Goal: Share content

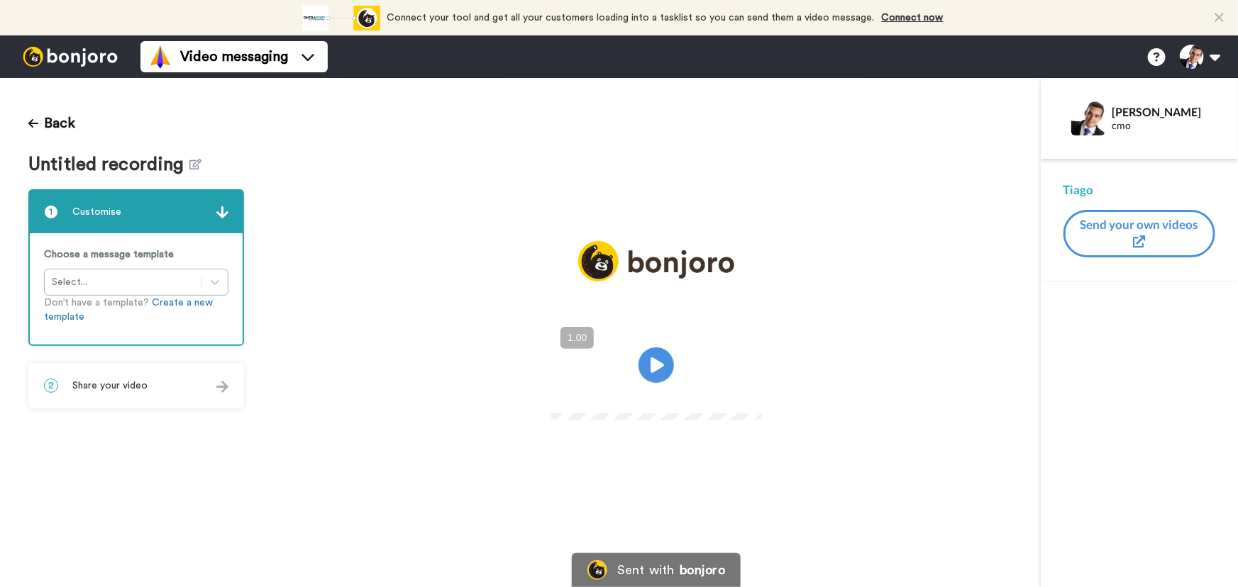
click at [206, 390] on div "2 Share your video" at bounding box center [136, 386] width 213 height 43
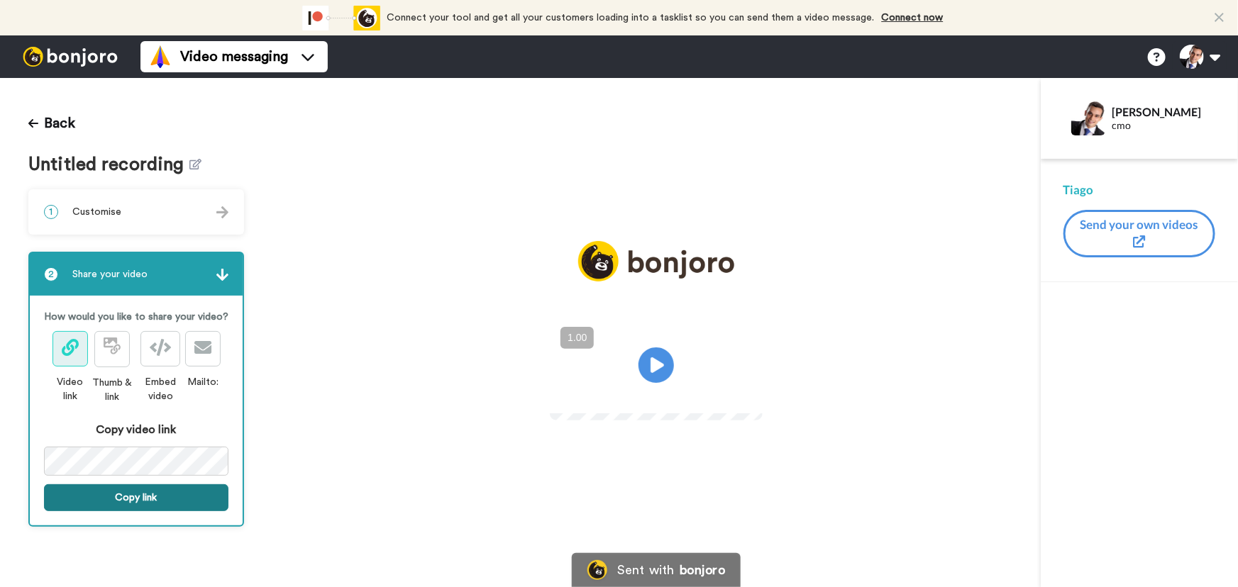
click at [148, 498] on button "Copy link" at bounding box center [136, 498] width 184 height 27
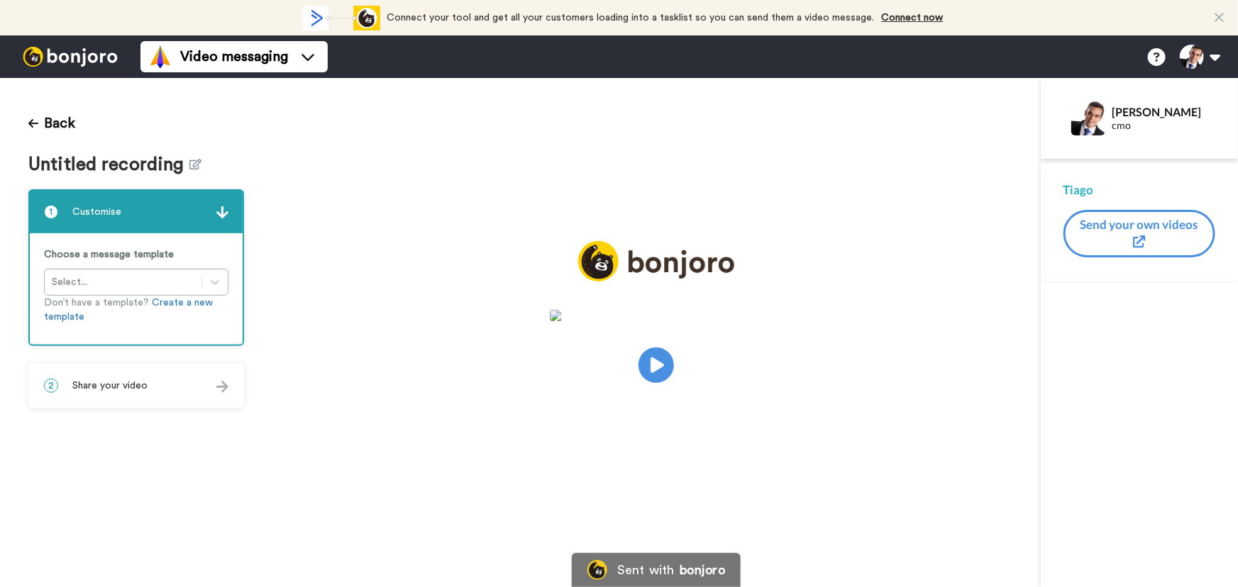
click at [158, 380] on div "2 Share your video" at bounding box center [136, 386] width 213 height 43
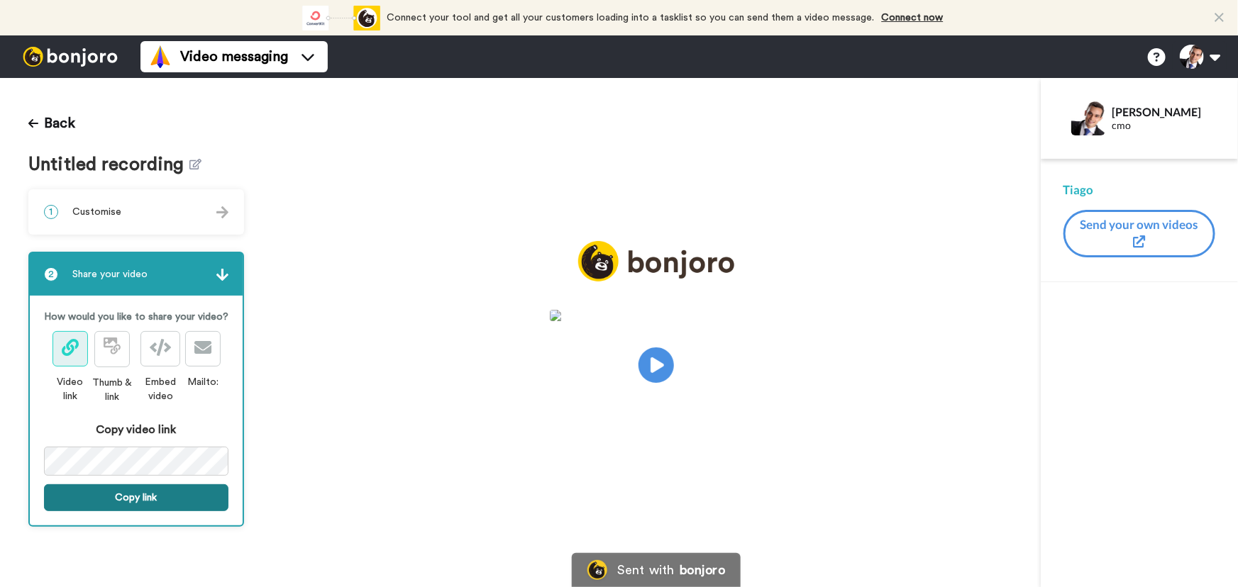
click at [154, 497] on button "Copy link" at bounding box center [136, 498] width 184 height 27
